Goal: Navigation & Orientation: Find specific page/section

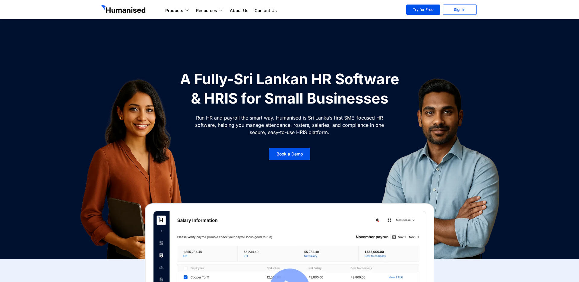
click at [374, 152] on img at bounding box center [440, 167] width 181 height 196
click at [91, 72] on img at bounding box center [139, 167] width 190 height 196
click at [245, 11] on link "About Us" at bounding box center [239, 10] width 25 height 7
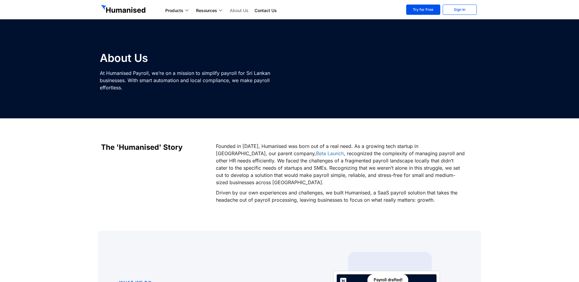
click at [137, 11] on img at bounding box center [124, 10] width 46 height 10
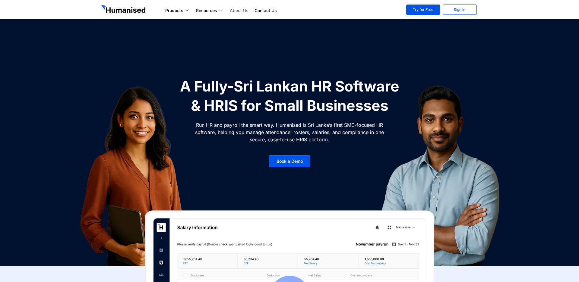
click at [243, 11] on link "About Us" at bounding box center [239, 10] width 25 height 7
